Goal: Share content: Share content

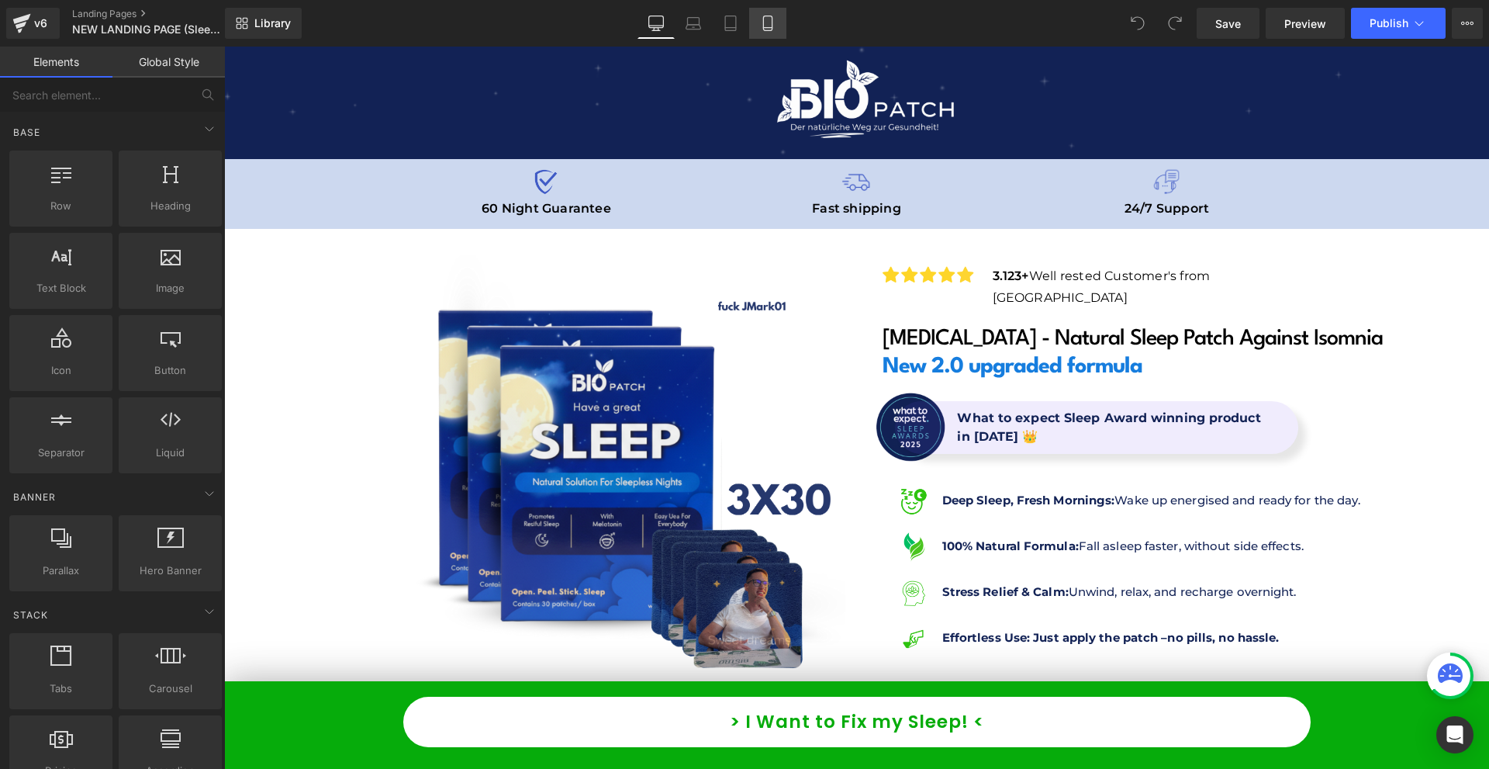
click at [776, 26] on link "Mobile" at bounding box center [767, 23] width 37 height 31
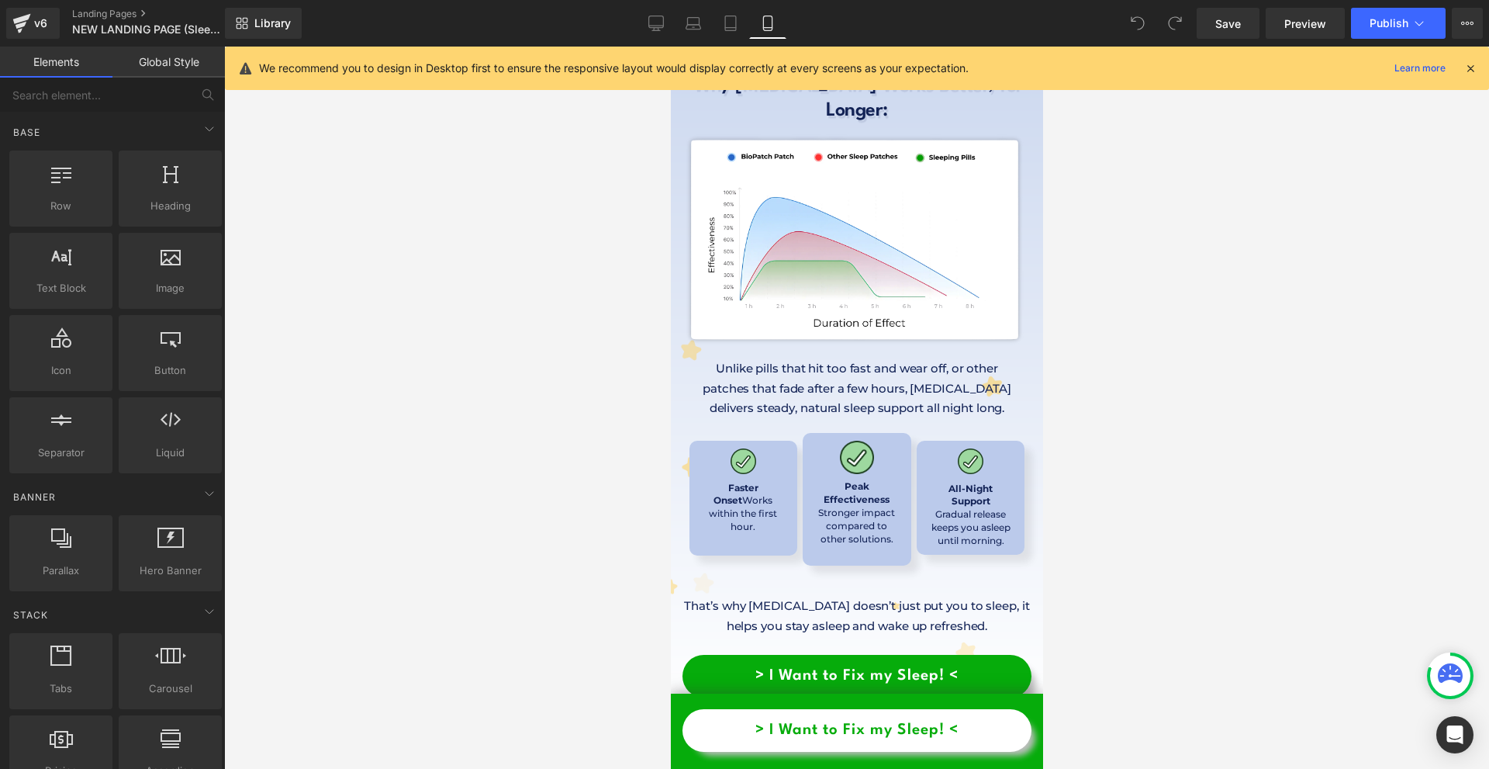
scroll to position [9552, 0]
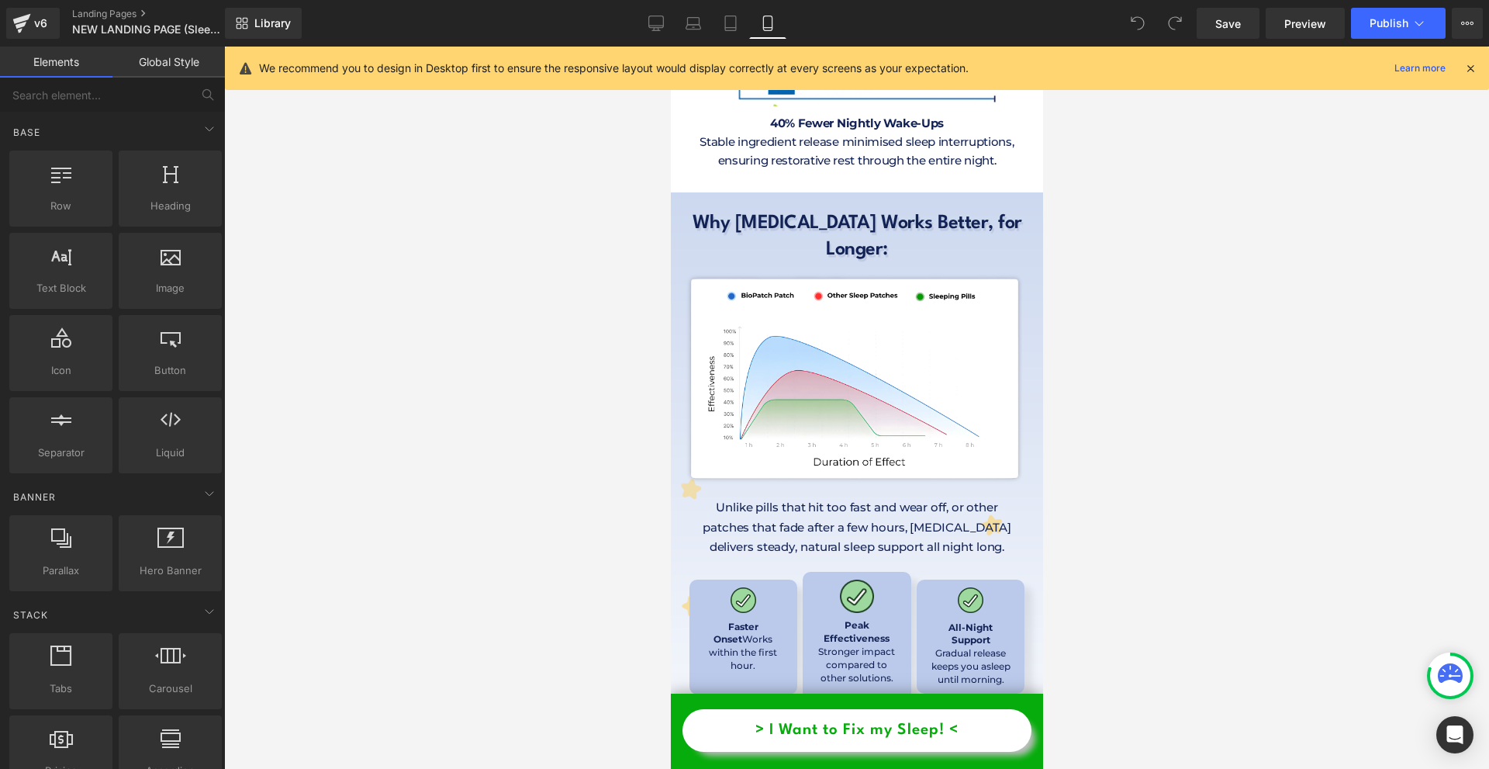
click at [1470, 71] on icon at bounding box center [1470, 68] width 14 height 14
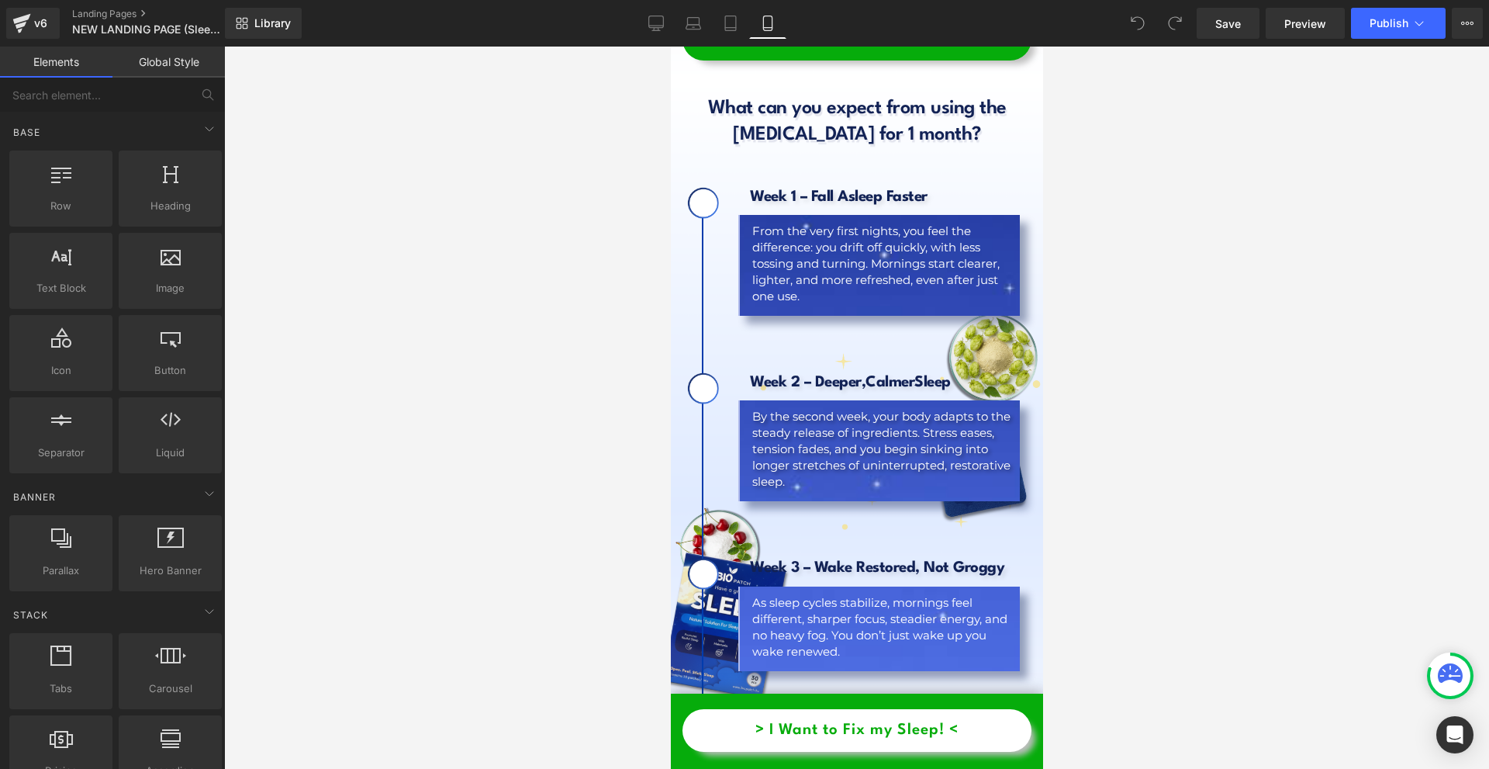
scroll to position [10172, 0]
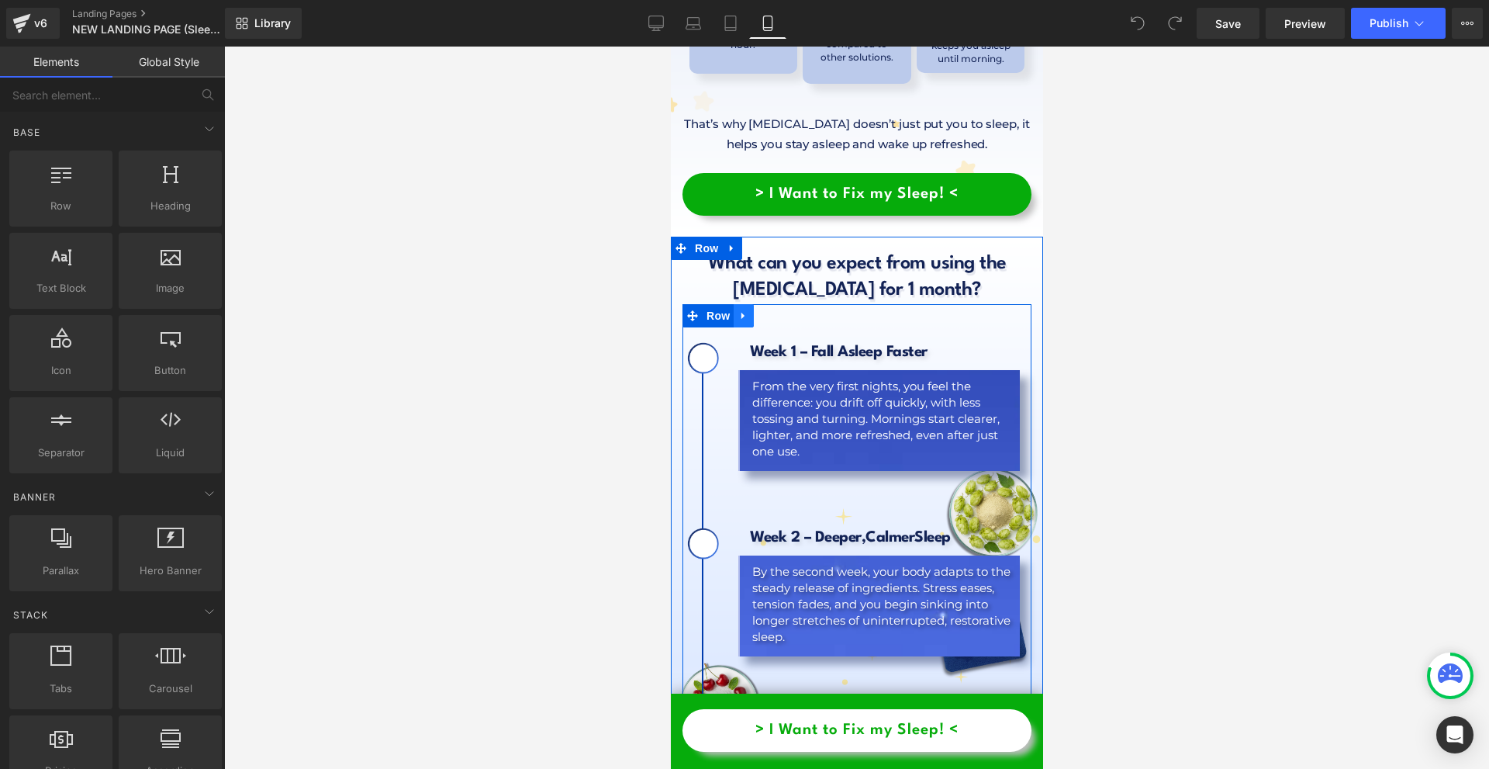
click at [734, 304] on link at bounding box center [743, 315] width 20 height 23
click at [732, 237] on link at bounding box center [731, 248] width 20 height 23
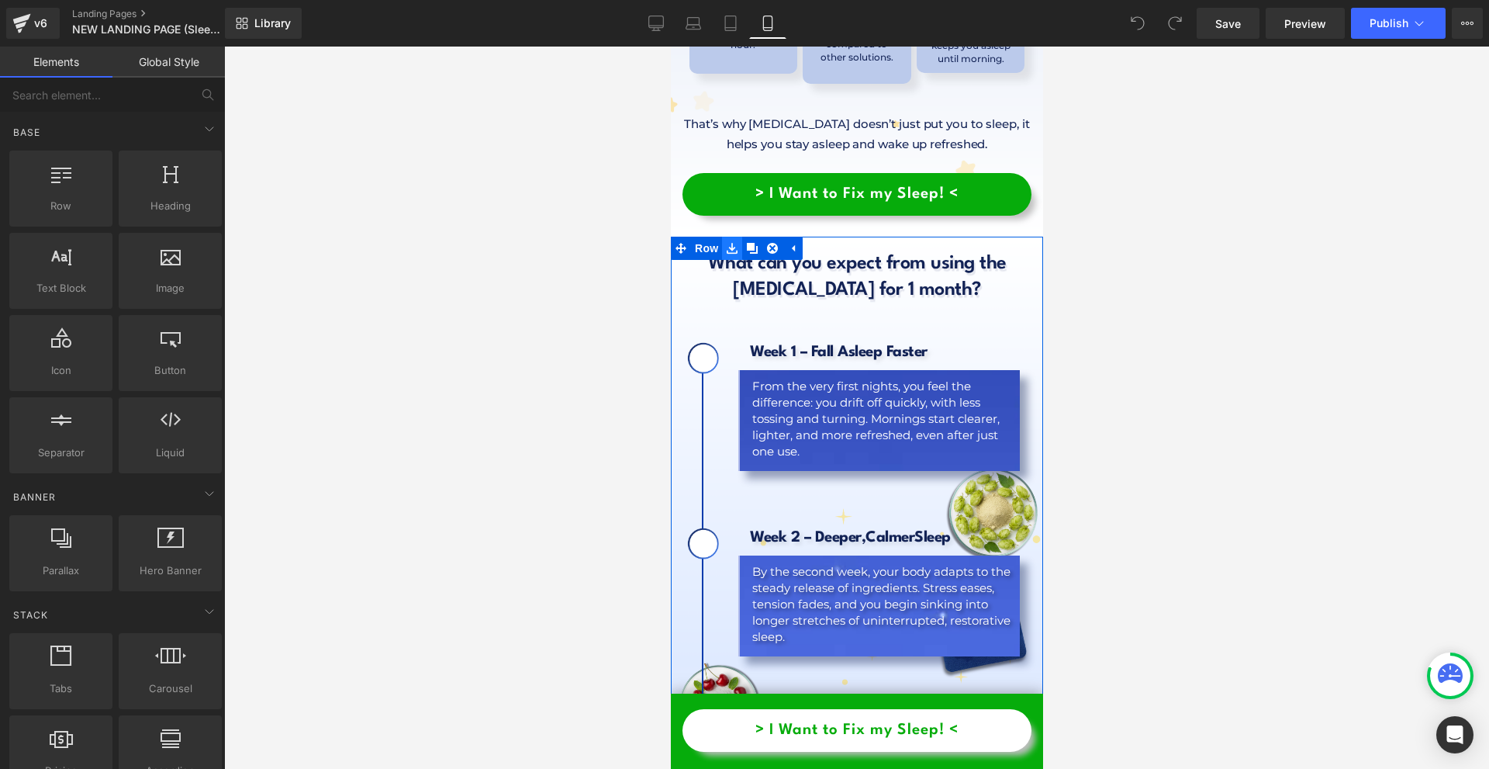
click at [731, 237] on link at bounding box center [731, 248] width 20 height 23
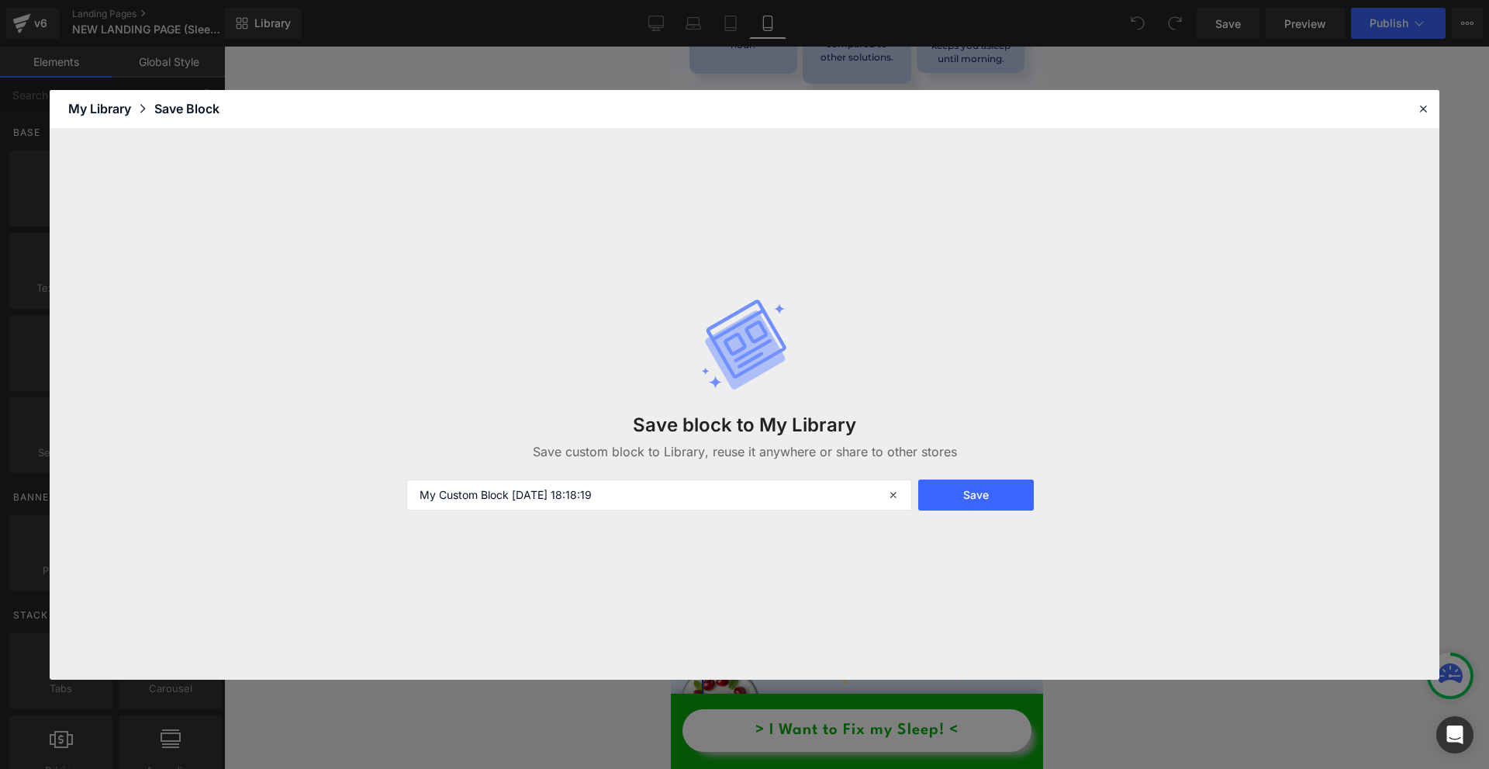
click at [721, 513] on div "Save block to My Library Save custom block to Library, reuse it anywhere or sha…" at bounding box center [744, 404] width 695 height 275
click at [723, 496] on input "My Custom Block [DATE] 18:18:19" at bounding box center [659, 494] width 506 height 31
type input "r"
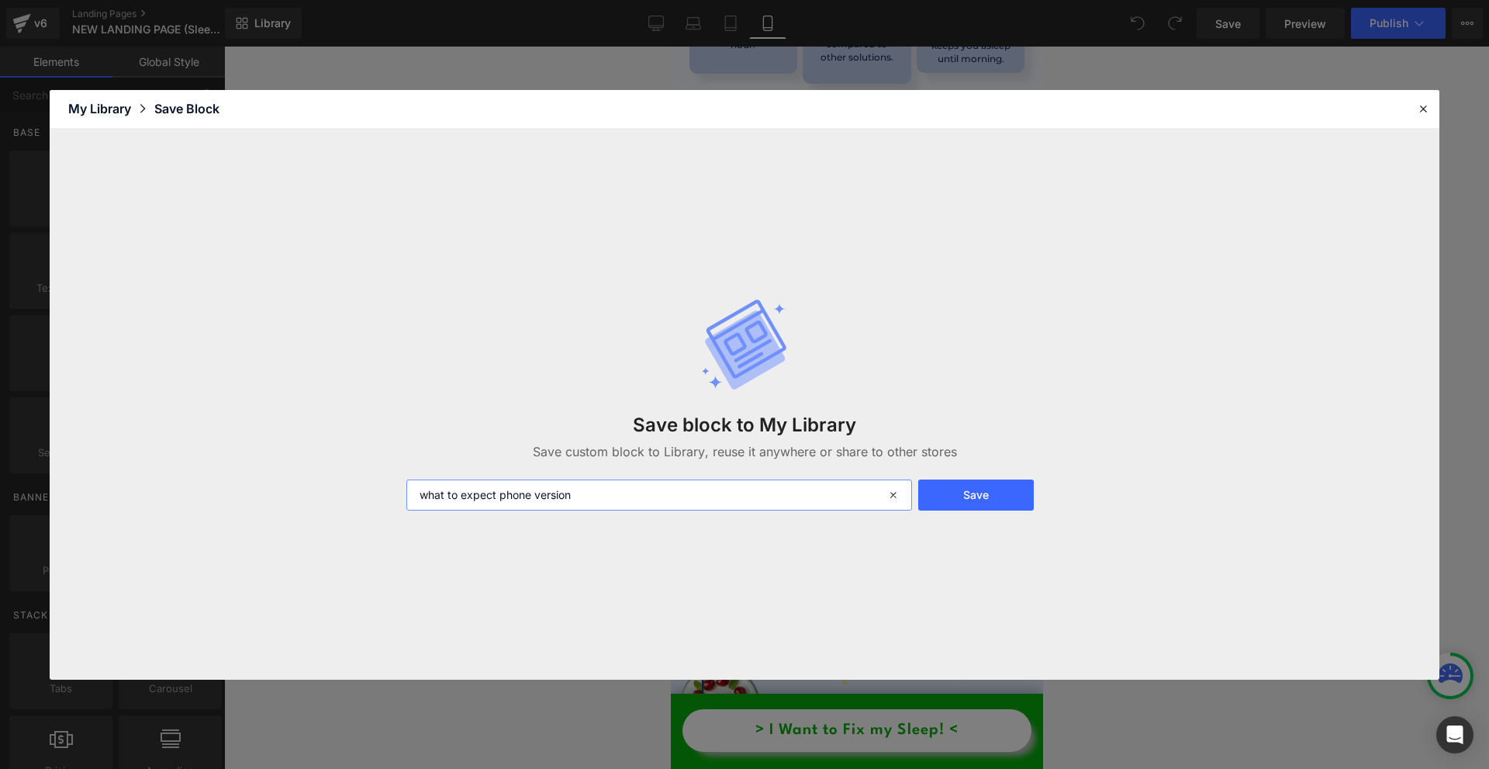
type input "what to expect phone version"
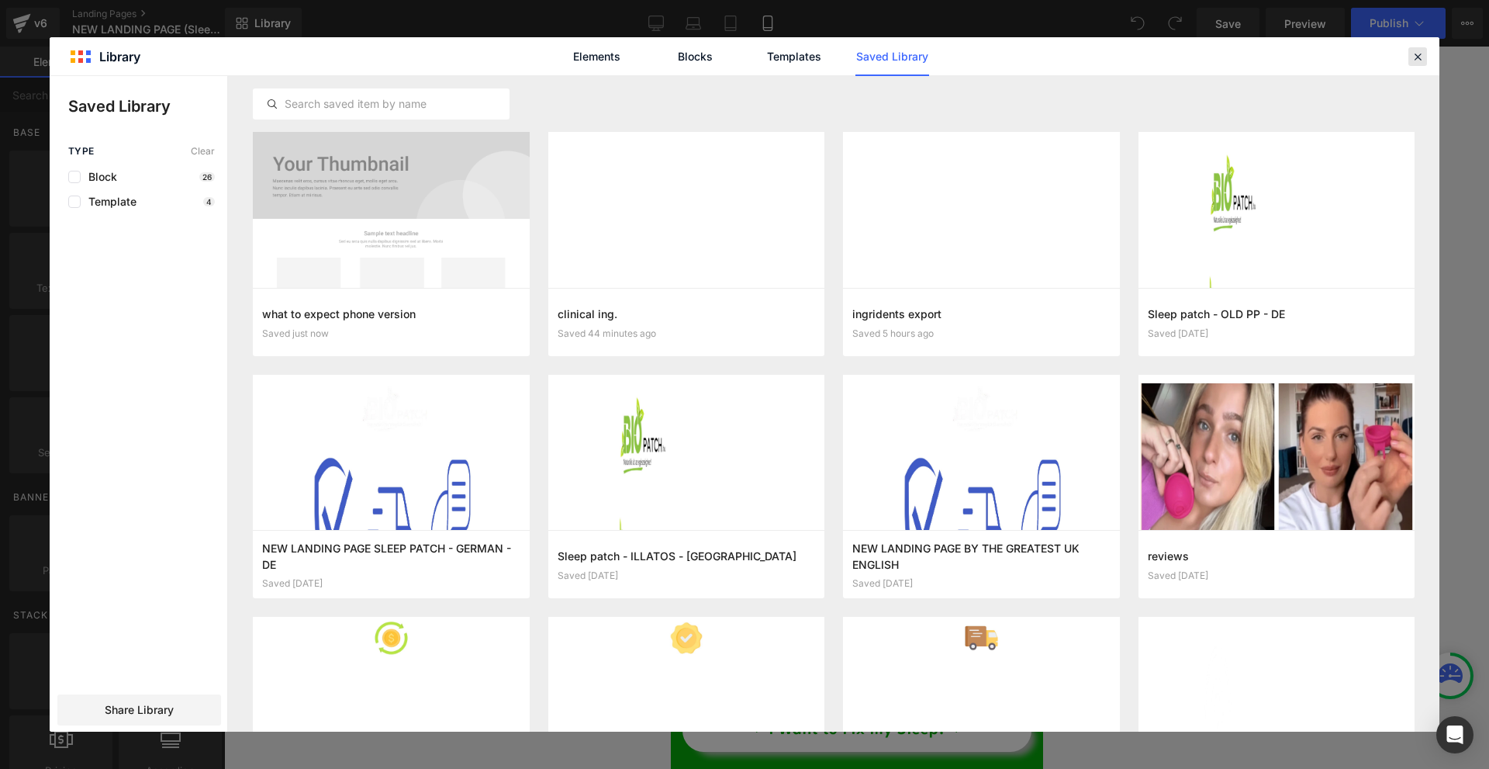
click at [1426, 62] on div at bounding box center [1417, 56] width 19 height 19
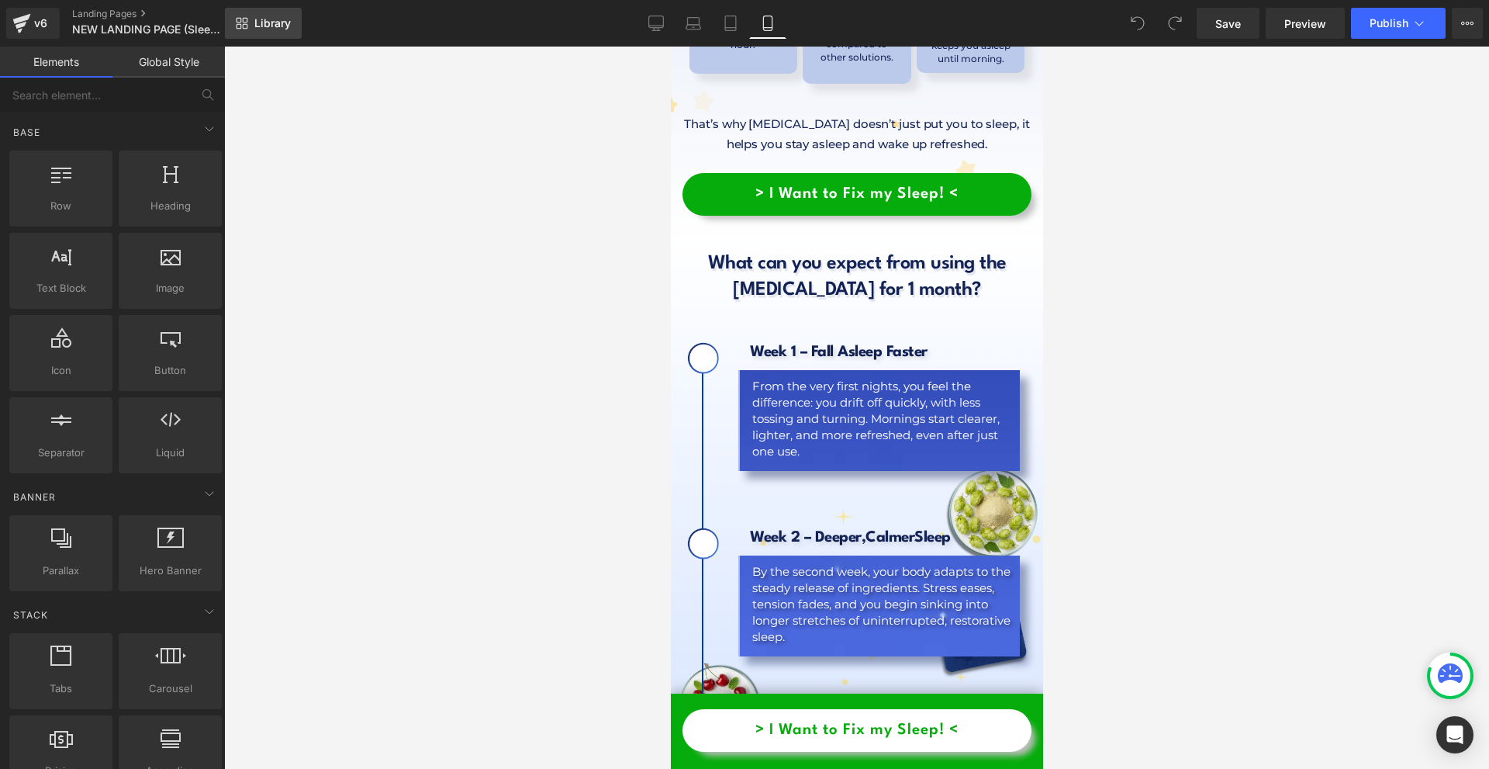
click at [247, 26] on icon at bounding box center [245, 26] width 5 height 5
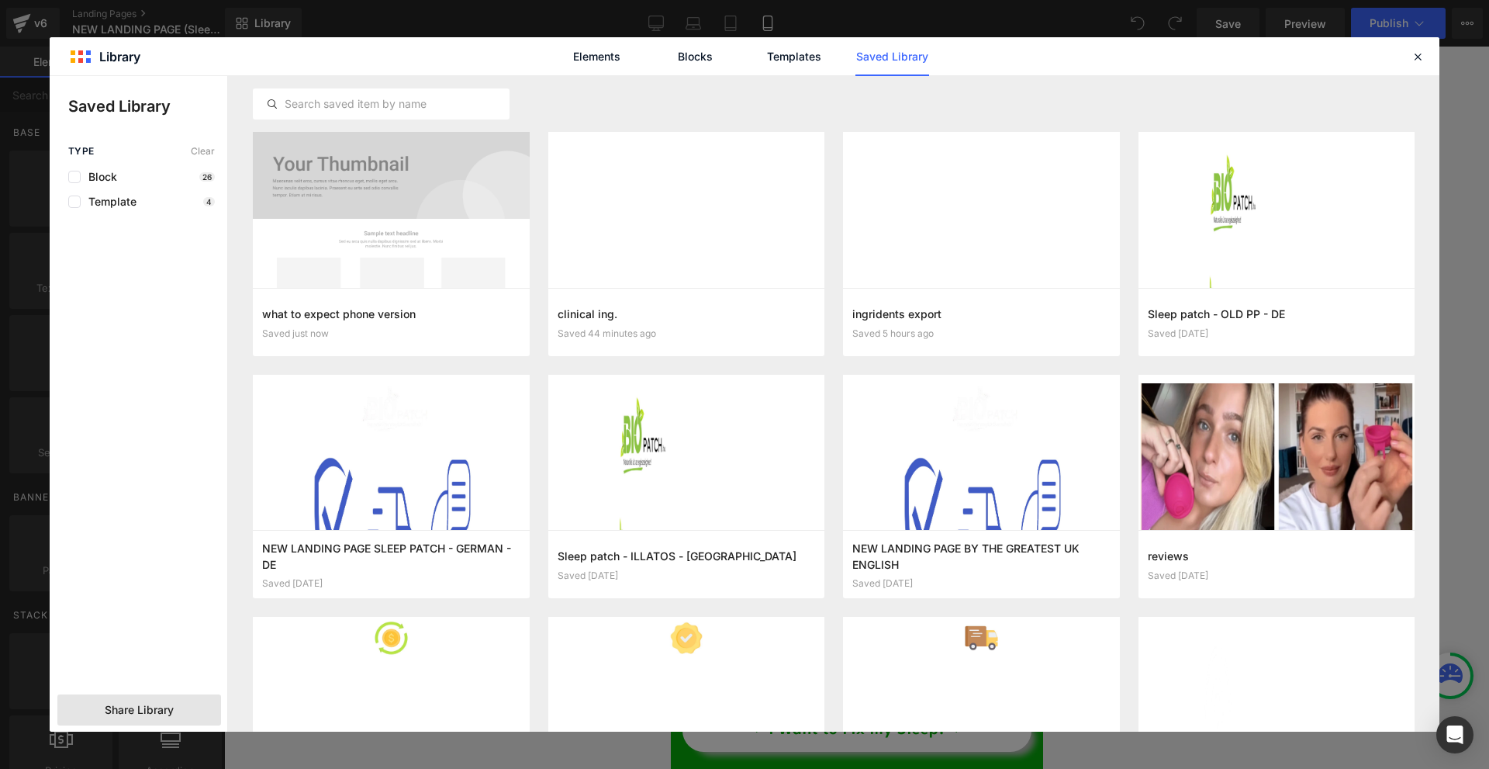
click at [147, 697] on div "Share Library" at bounding box center [139, 709] width 164 height 31
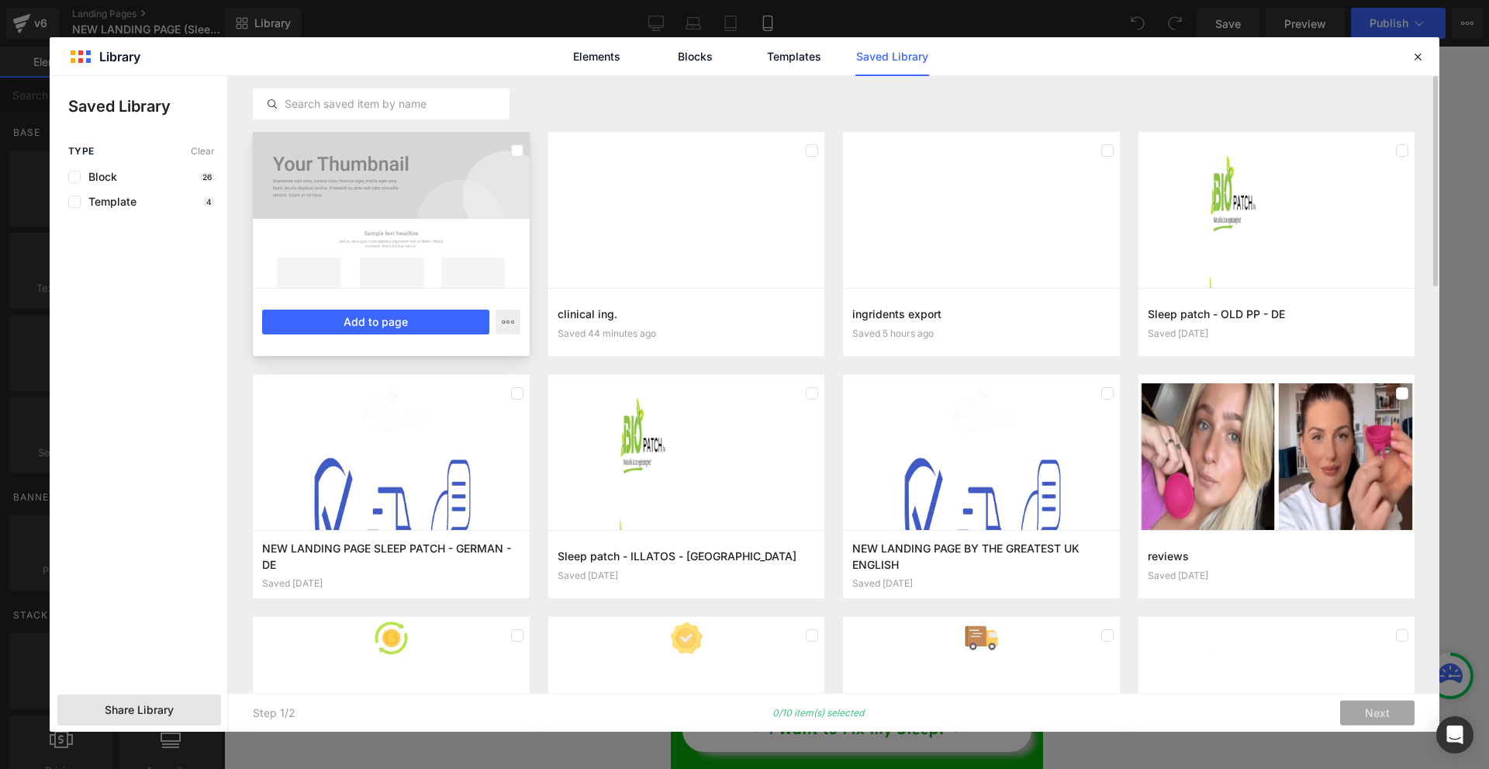
click at [395, 197] on div at bounding box center [391, 210] width 277 height 156
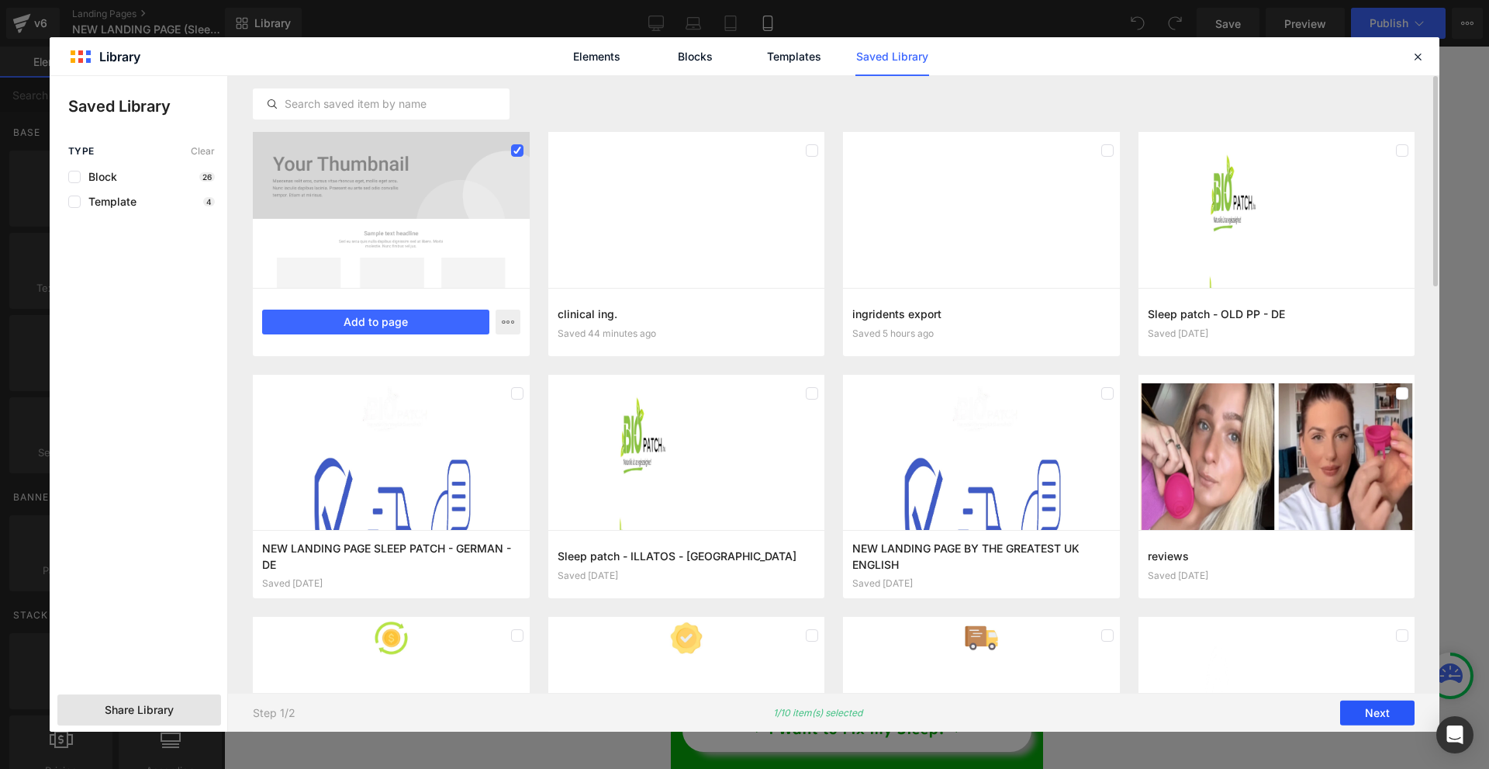
click at [1366, 709] on button "Next" at bounding box center [1377, 712] width 74 height 25
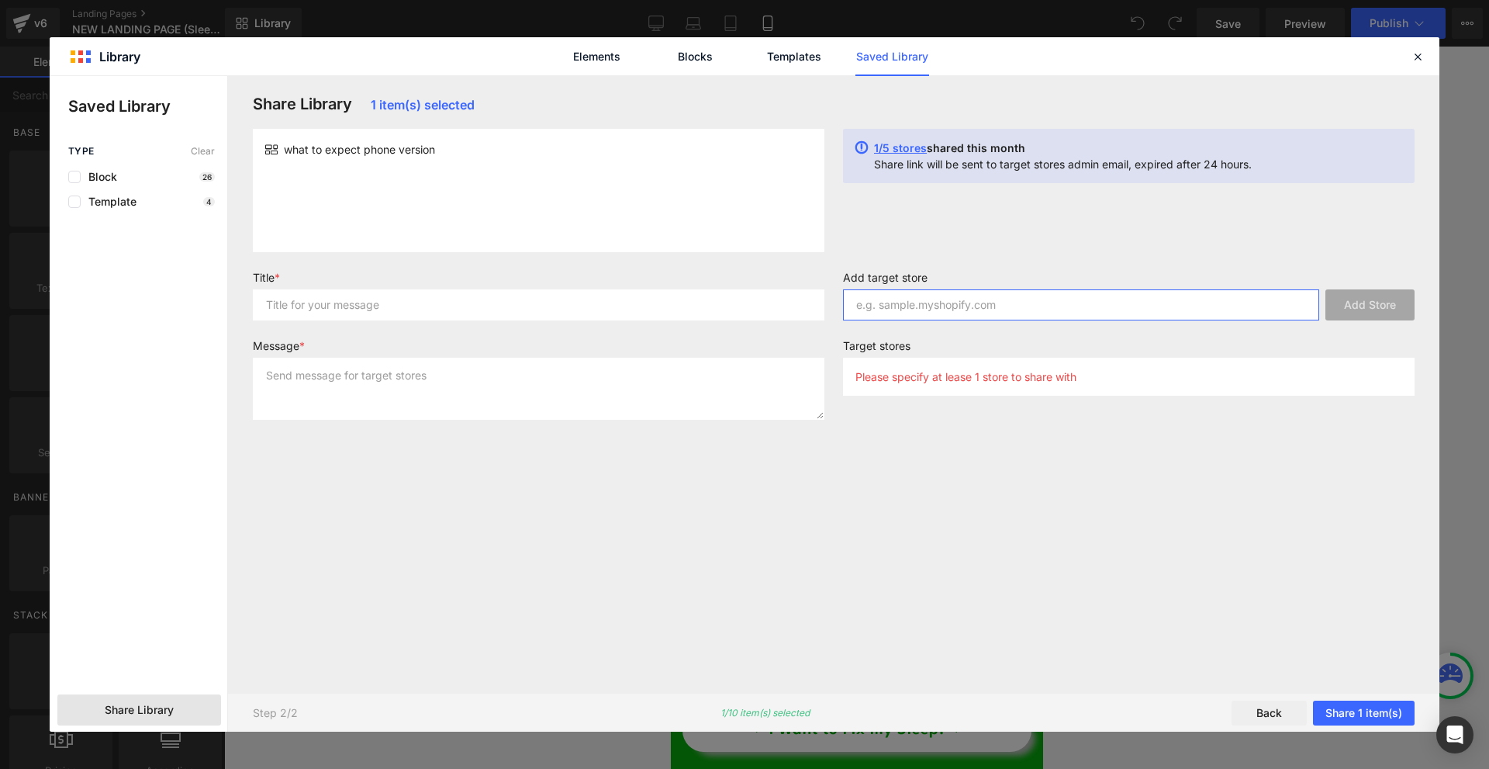
click at [953, 299] on input "text" at bounding box center [1081, 304] width 476 height 31
paste input "[DOMAIN_NAME]"
type input "[DOMAIN_NAME]"
click at [639, 315] on input "text" at bounding box center [539, 304] width 572 height 31
type input "AASD"
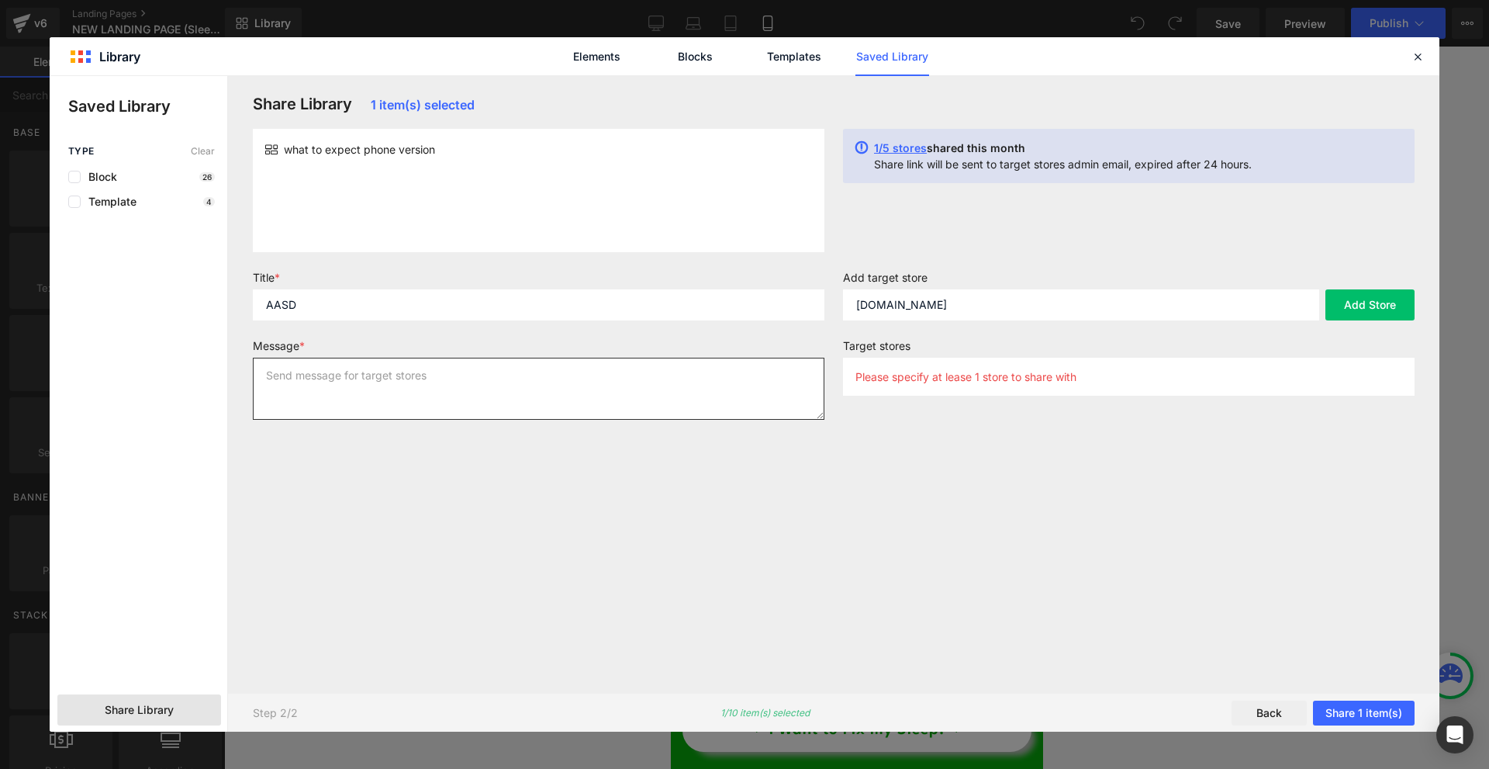
click at [458, 371] on textarea at bounding box center [539, 388] width 572 height 62
type textarea "ASD"
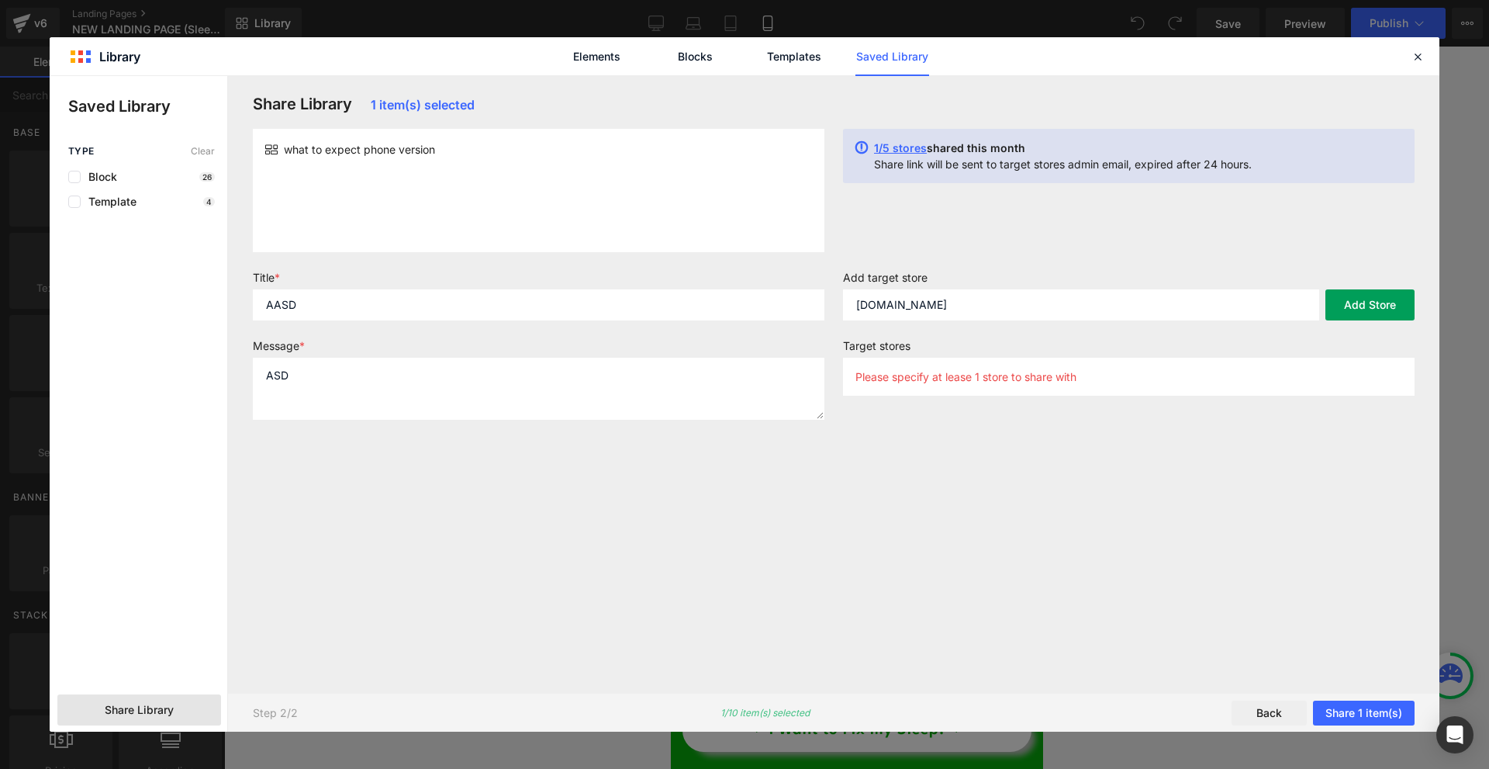
click at [1384, 313] on button "Add Store" at bounding box center [1369, 304] width 89 height 31
click at [1345, 707] on button "Share 1 item(s)" at bounding box center [1364, 712] width 102 height 25
